Goal: Check status: Check status

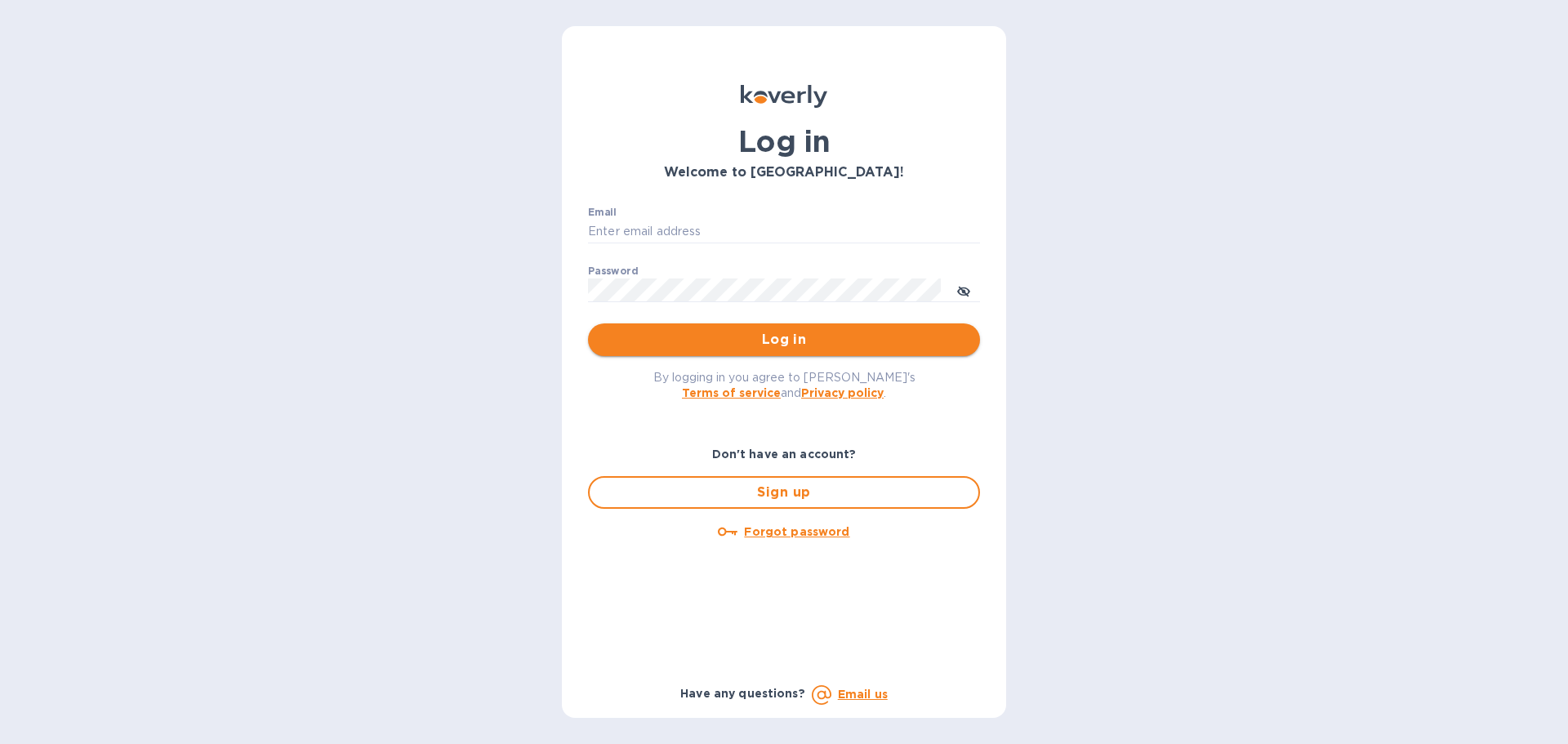
type input "[EMAIL_ADDRESS][DOMAIN_NAME]"
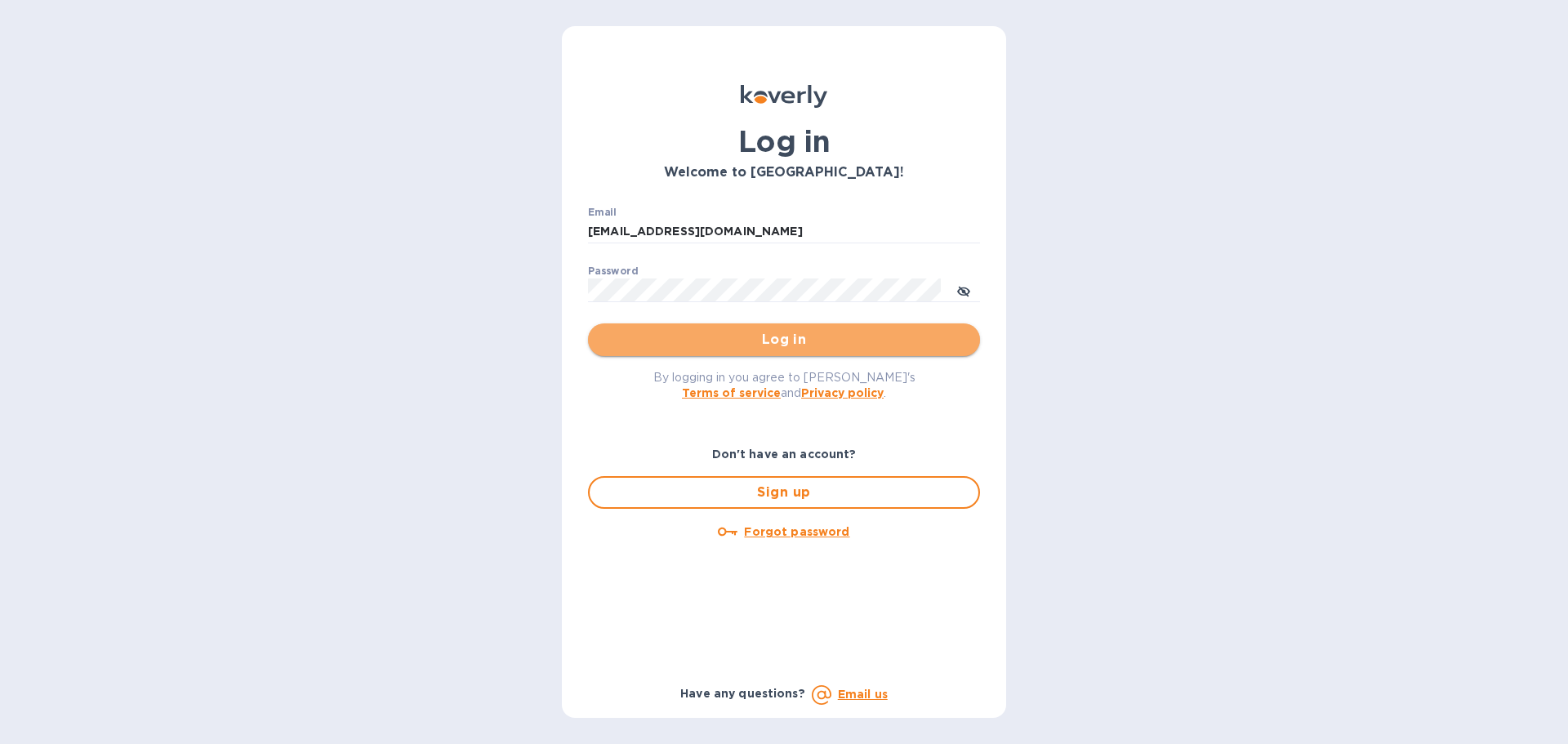
click at [800, 340] on span "Log in" at bounding box center [784, 339] width 366 height 19
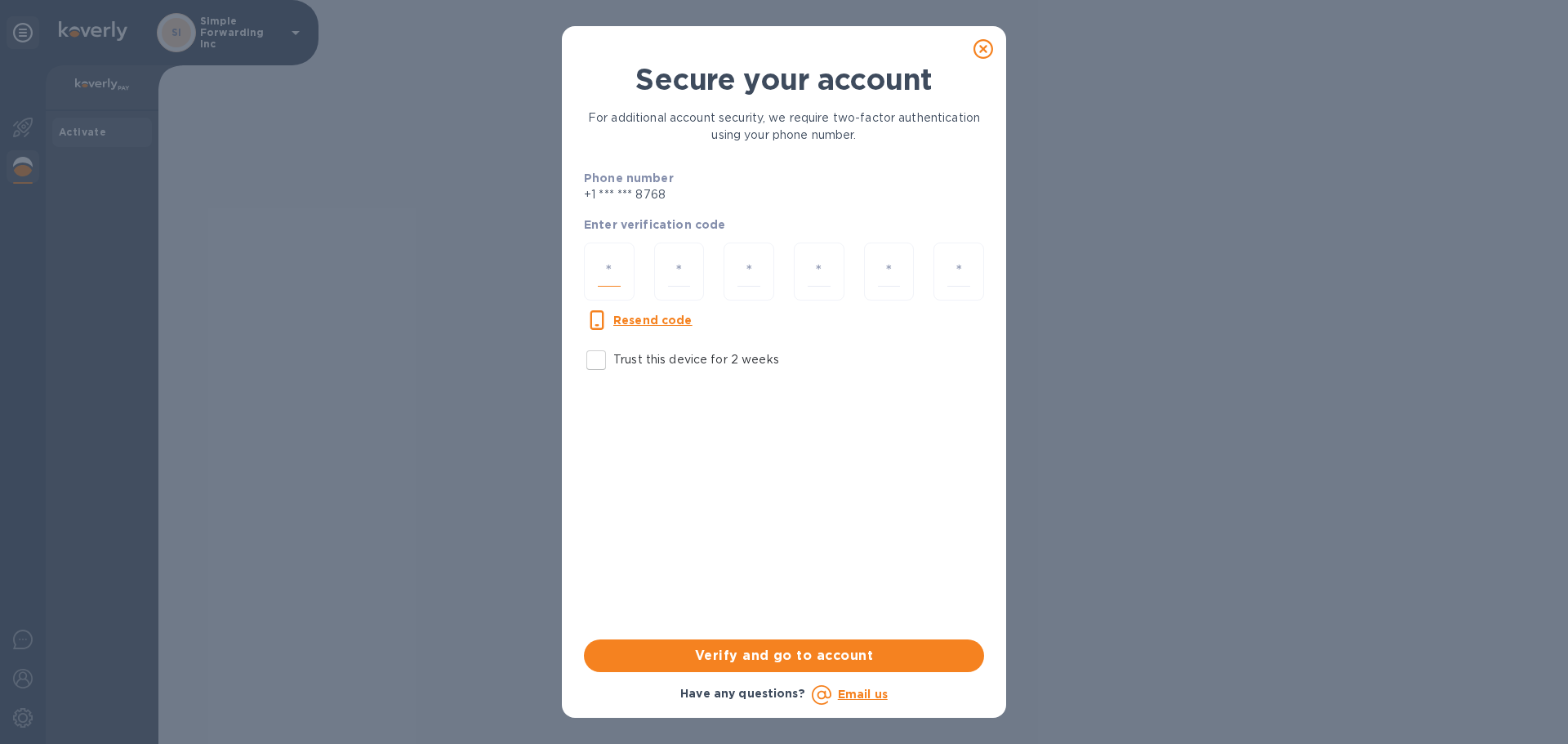
click at [616, 275] on input "number" at bounding box center [609, 271] width 23 height 30
paste input "8"
type input "8"
type input "7"
type input "1"
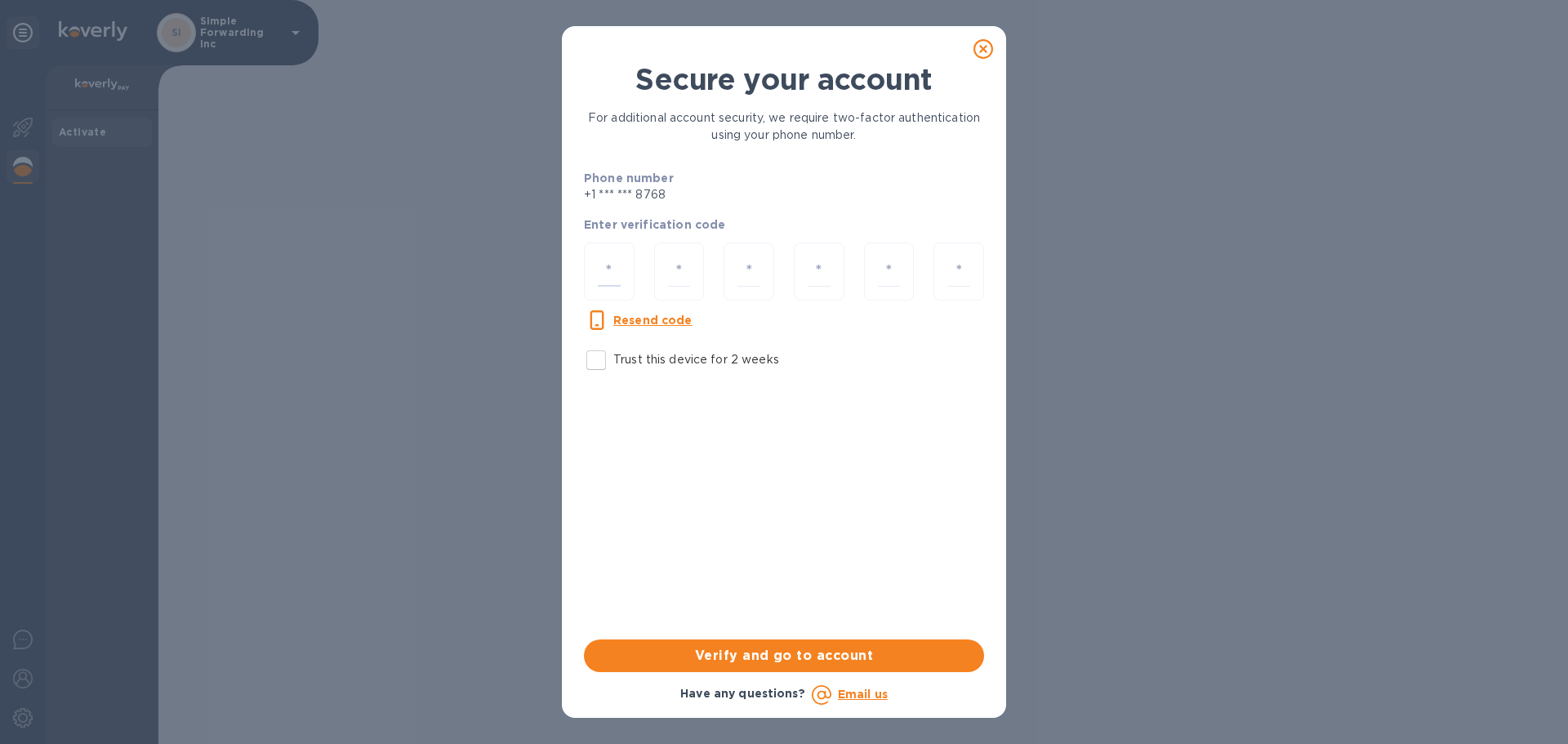
type input "4"
type input "7"
type input "2"
type input "8"
click at [698, 648] on span "Verify and go to account" at bounding box center [784, 655] width 374 height 19
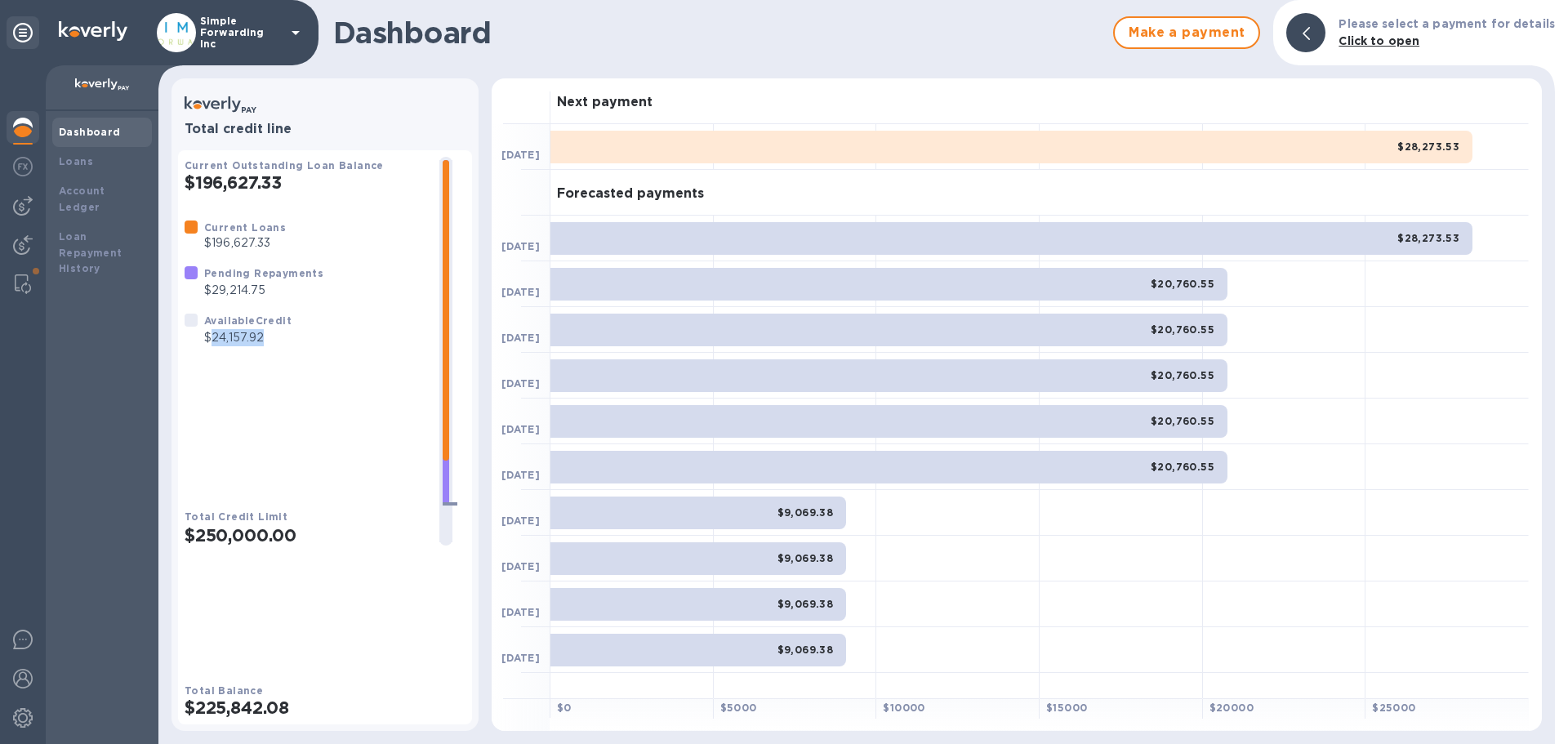
drag, startPoint x: 209, startPoint y: 354, endPoint x: 268, endPoint y: 357, distance: 59.1
click at [268, 346] on p "$24,157.92" at bounding box center [248, 338] width 87 height 17
click at [266, 346] on p "$24,157.92" at bounding box center [248, 338] width 87 height 17
drag, startPoint x: 266, startPoint y: 352, endPoint x: 222, endPoint y: 365, distance: 45.9
click at [222, 353] on div "Available Credit $24,157.92" at bounding box center [238, 329] width 120 height 47
